Goal: Check status: Check status

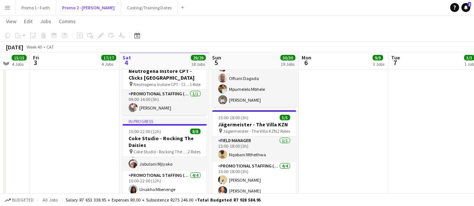
scroll to position [1136, 0]
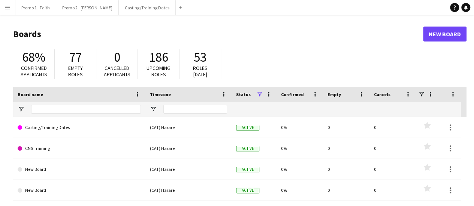
click at [5, 8] on app-icon "Menu" at bounding box center [7, 7] width 6 height 6
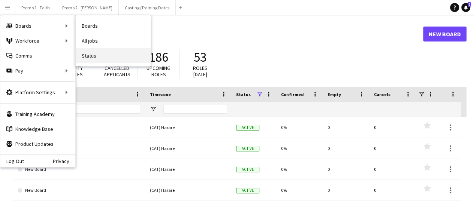
click at [97, 56] on link "Status" at bounding box center [113, 55] width 75 height 15
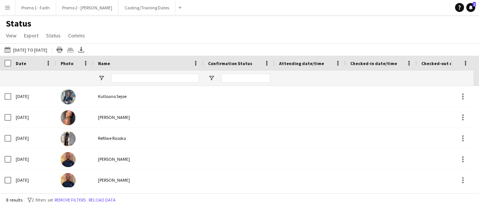
drag, startPoint x: 274, startPoint y: 64, endPoint x: 186, endPoint y: 63, distance: 87.2
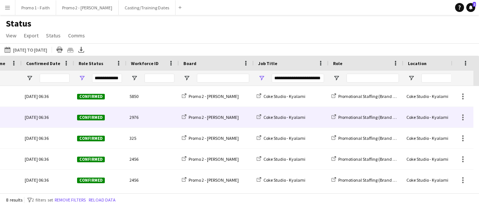
scroll to position [0, 468]
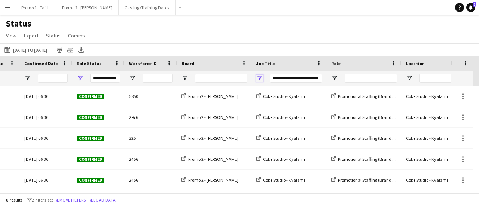
click at [260, 79] on span "Open Filter Menu" at bounding box center [259, 78] width 7 height 7
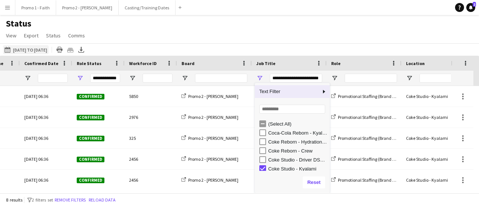
click at [40, 48] on button "[DATE] to [DATE] [DATE] to [DATE]" at bounding box center [26, 49] width 46 height 9
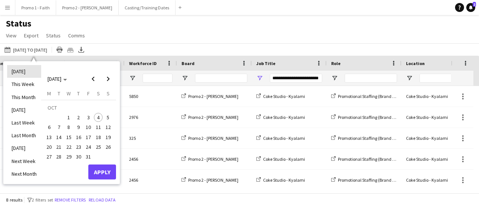
click at [18, 77] on li "[DATE]" at bounding box center [24, 71] width 34 height 13
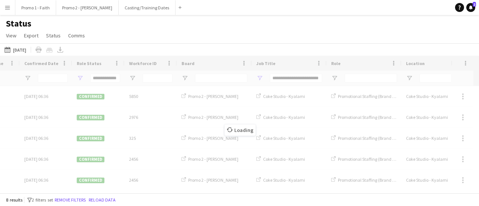
type input "***"
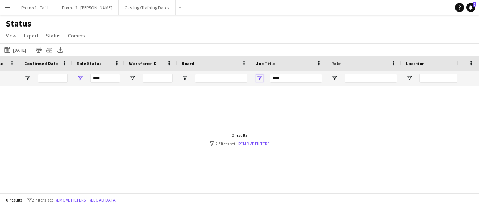
click at [258, 78] on span "Open Filter Menu" at bounding box center [259, 78] width 7 height 7
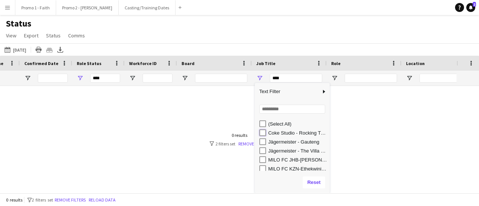
type input "**********"
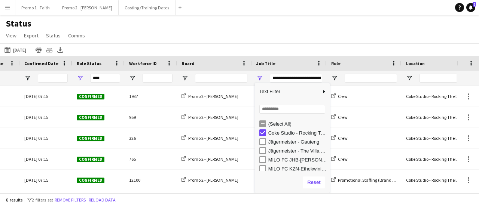
type input "**********"
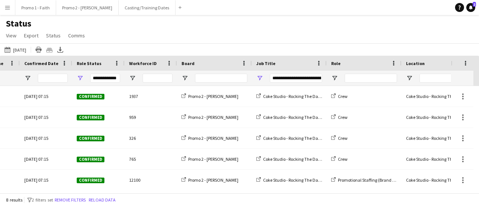
click at [215, 42] on div "Status View Views Default view Checked in New view Update view Delete view Edit…" at bounding box center [239, 30] width 479 height 25
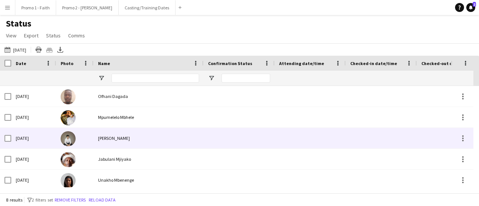
scroll to position [66, 0]
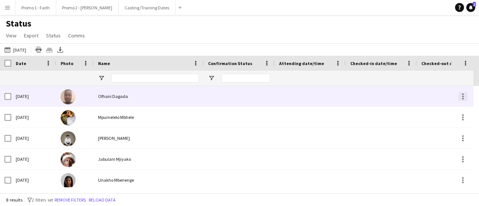
click at [462, 98] on div at bounding box center [463, 96] width 9 height 9
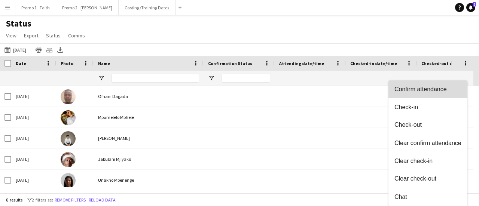
click at [423, 91] on span "Confirm attendance" at bounding box center [428, 89] width 67 height 7
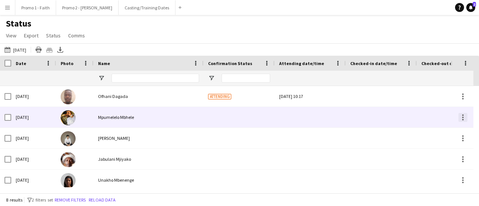
click at [464, 117] on div at bounding box center [463, 117] width 9 height 9
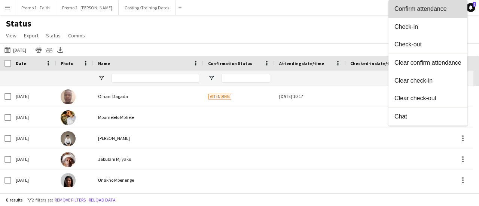
click at [413, 9] on span "Confirm attendance" at bounding box center [428, 9] width 67 height 7
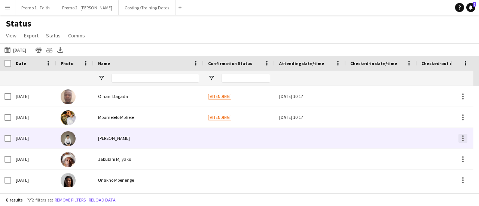
click at [462, 140] on div at bounding box center [462, 140] width 1 height 1
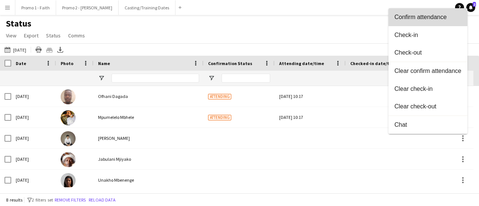
click at [412, 15] on span "Confirm attendance" at bounding box center [428, 17] width 67 height 7
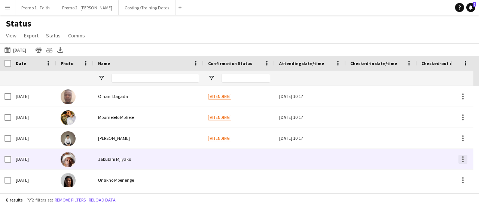
click at [463, 158] on div at bounding box center [462, 156] width 1 height 1
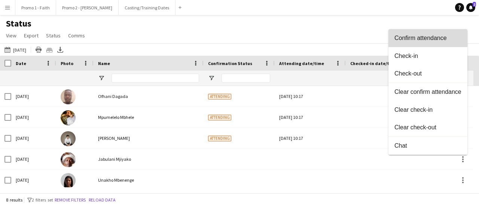
click at [424, 39] on span "Confirm attendance" at bounding box center [428, 38] width 67 height 7
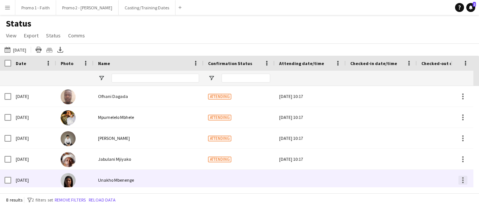
click at [462, 177] on div at bounding box center [462, 177] width 1 height 1
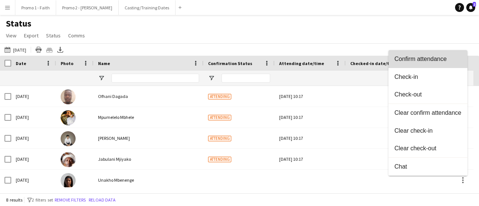
click at [432, 61] on span "Confirm attendance" at bounding box center [428, 59] width 67 height 7
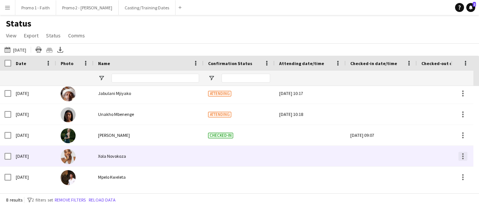
click at [463, 156] on div at bounding box center [462, 156] width 1 height 1
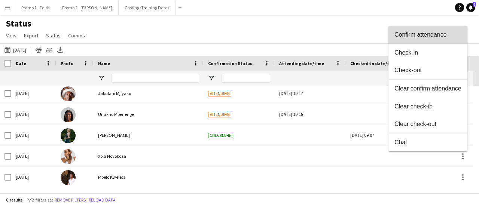
click at [419, 34] on span "Confirm attendance" at bounding box center [428, 34] width 67 height 7
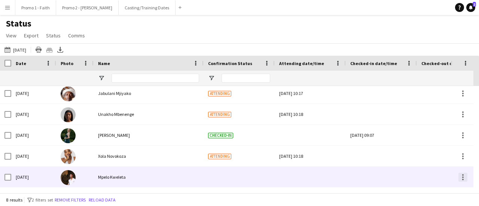
click at [463, 180] on div at bounding box center [463, 177] width 9 height 9
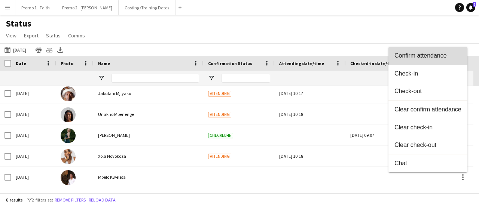
click at [409, 56] on span "Confirm attendance" at bounding box center [428, 55] width 67 height 7
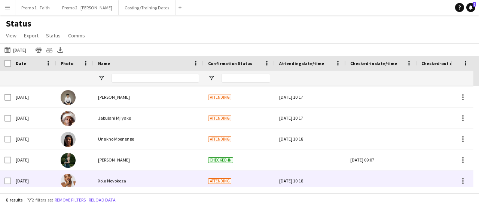
scroll to position [0, 0]
